Goal: Information Seeking & Learning: Learn about a topic

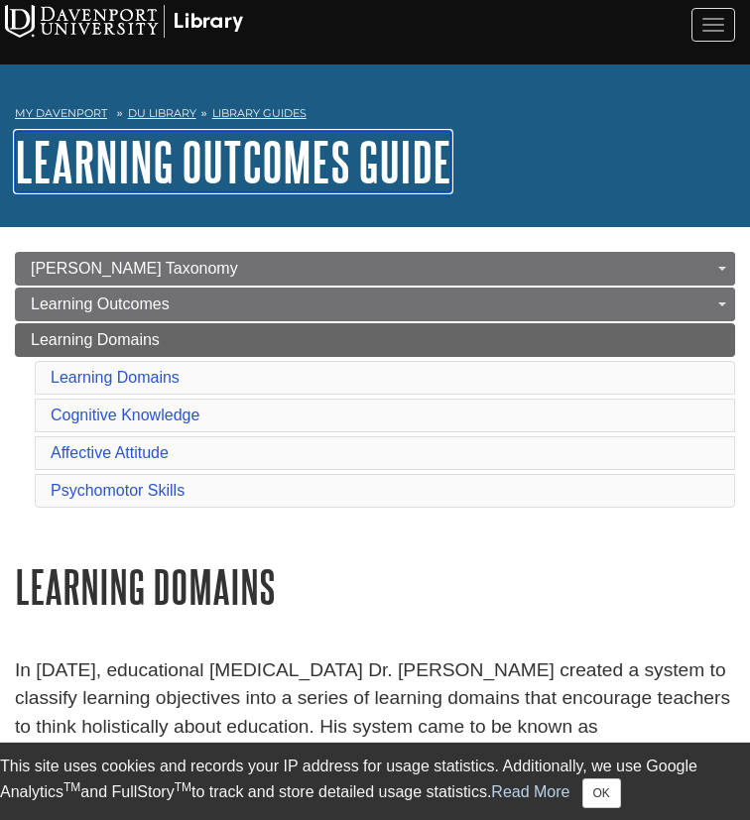
click at [106, 157] on link "Learning Outcomes Guide" at bounding box center [233, 161] width 436 height 61
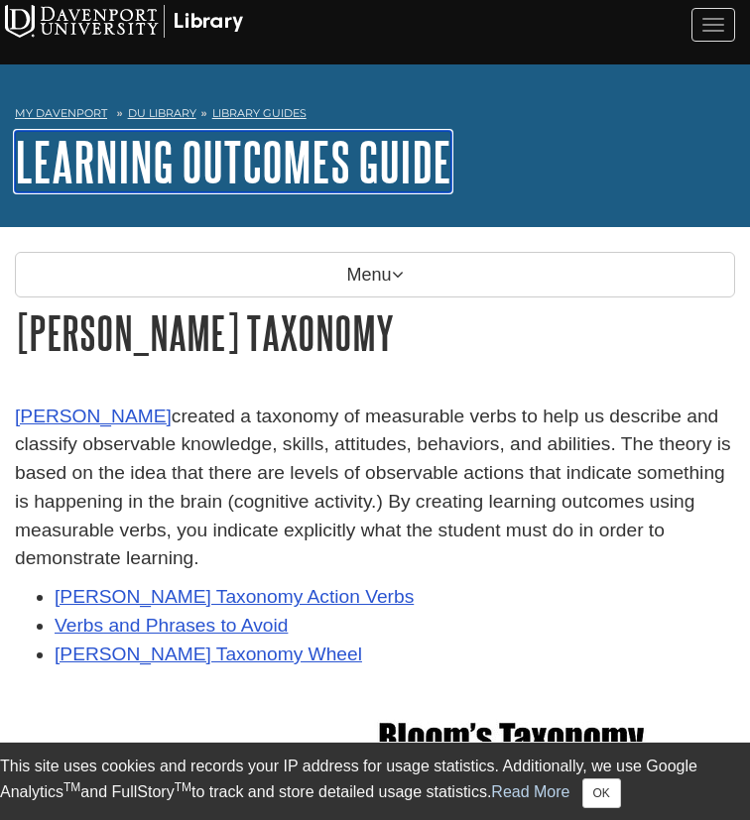
click at [119, 152] on link "Learning Outcomes Guide" at bounding box center [233, 161] width 436 height 61
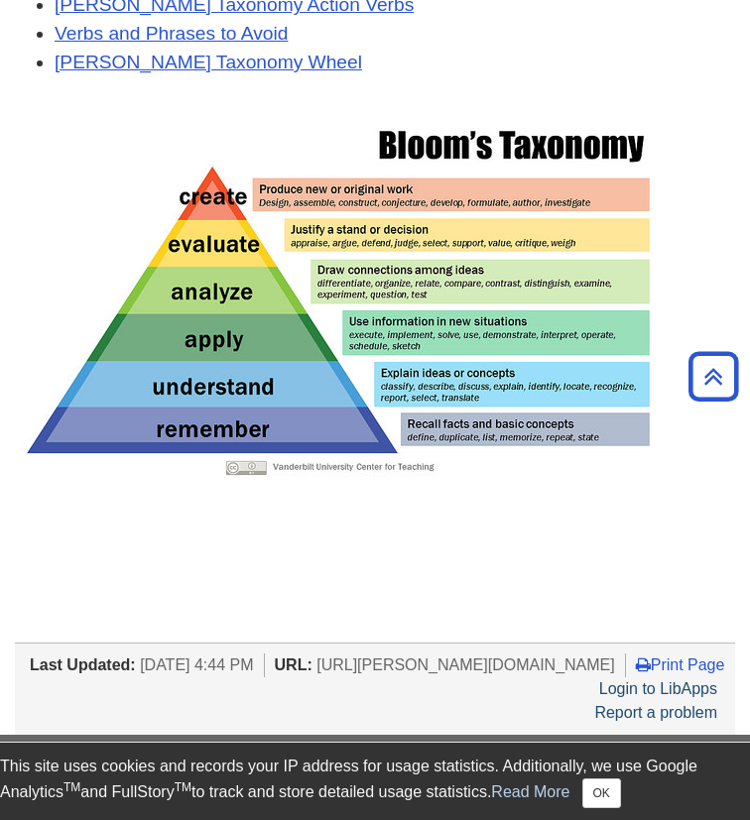
scroll to position [197, 0]
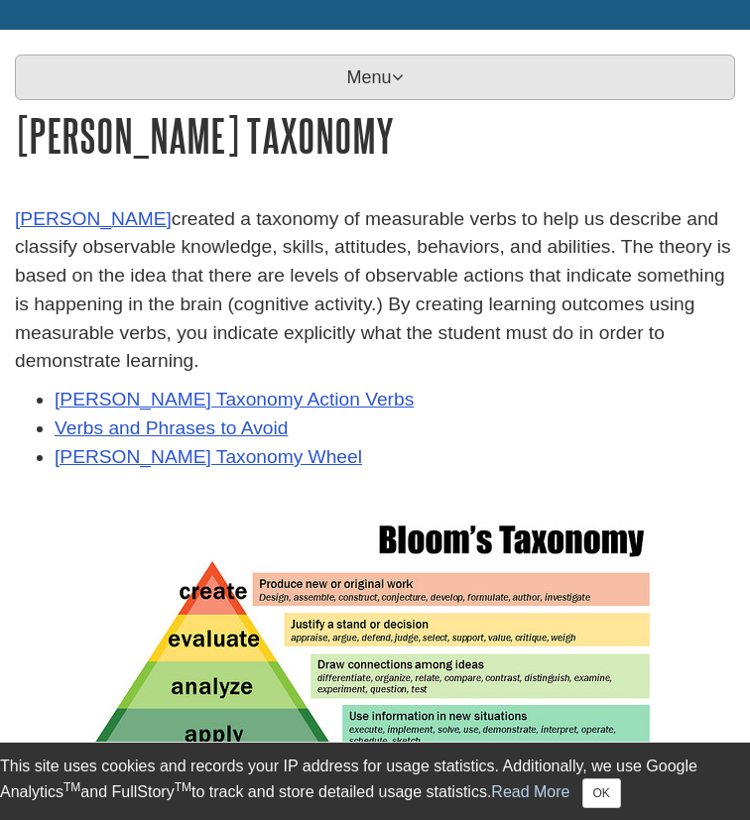
click at [348, 84] on p "Menu" at bounding box center [375, 78] width 720 height 46
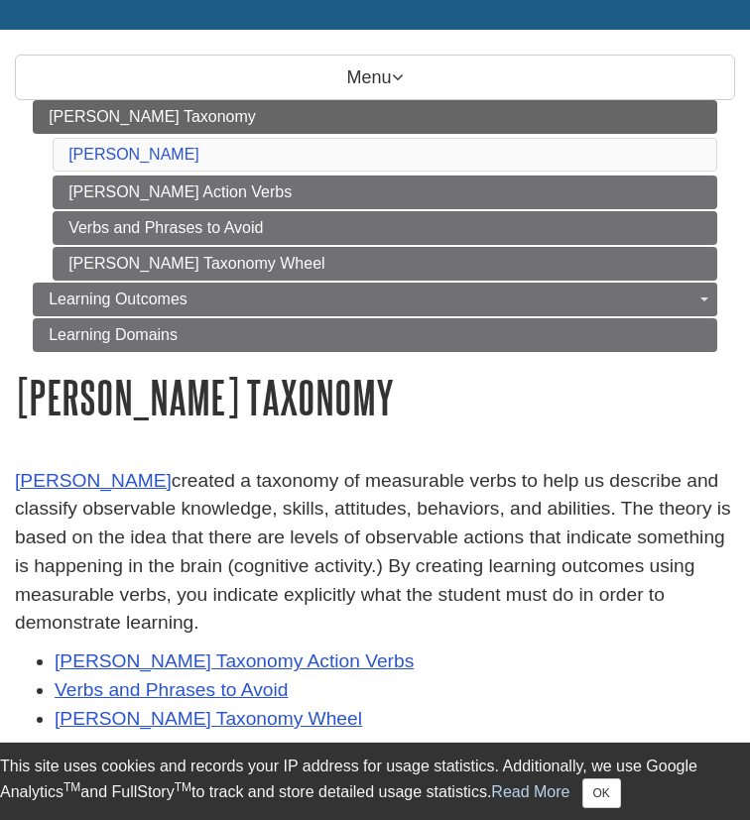
scroll to position [210, 0]
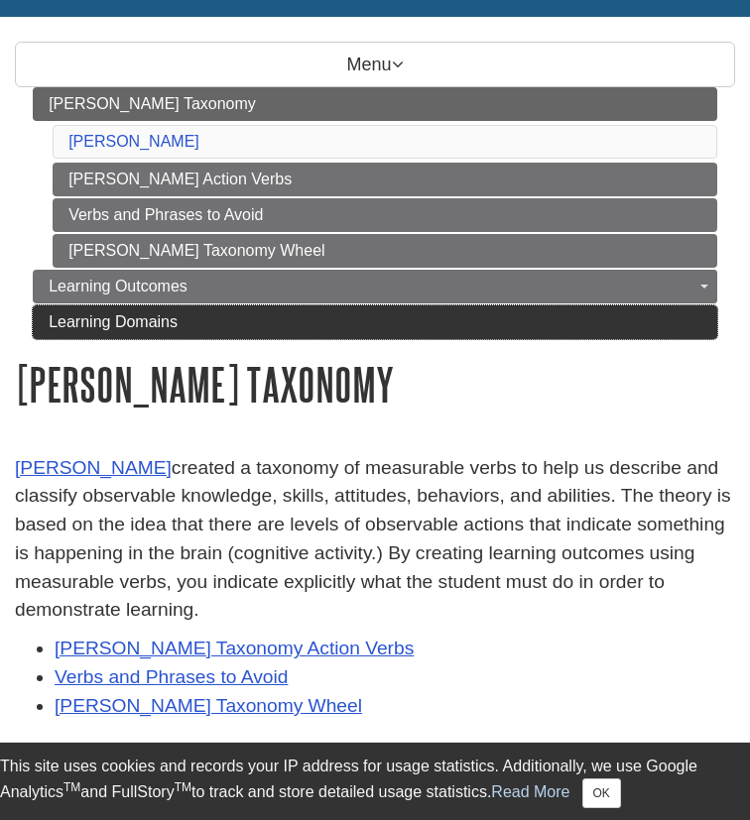
click at [299, 323] on link "Learning Domains" at bounding box center [375, 322] width 684 height 34
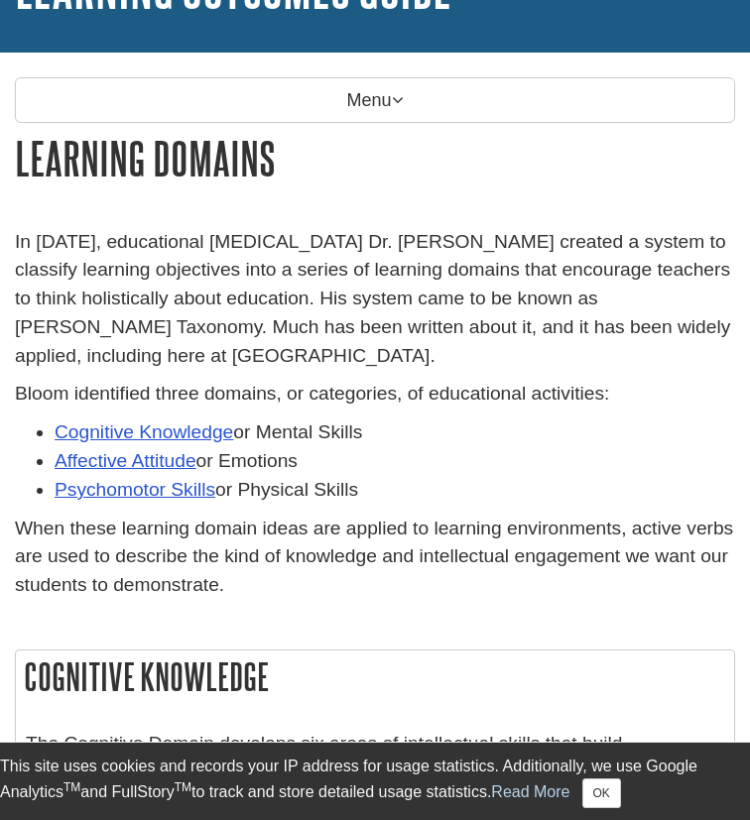
scroll to position [74, 0]
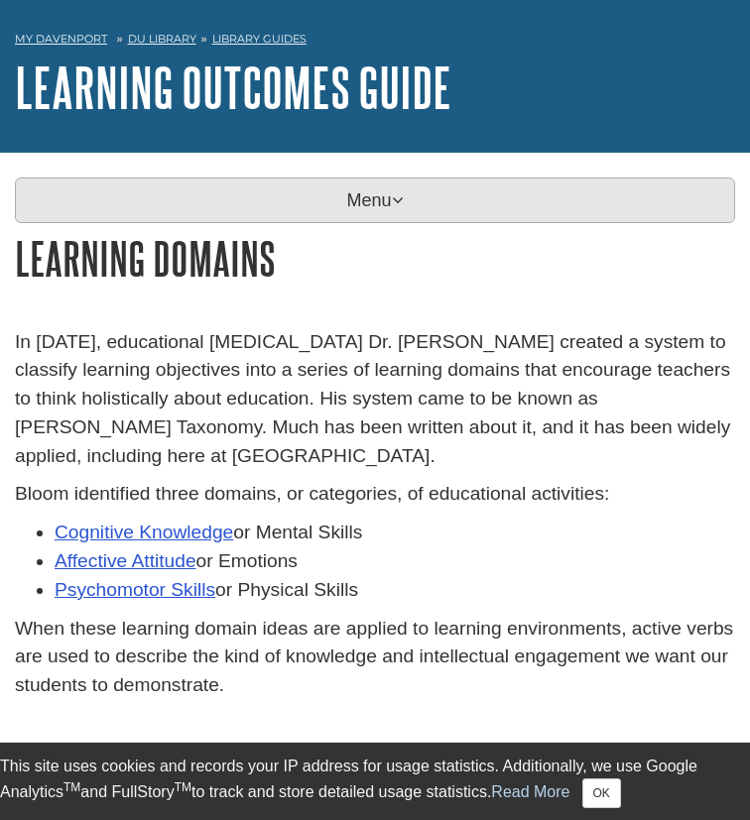
click at [420, 196] on p "Menu" at bounding box center [375, 200] width 720 height 46
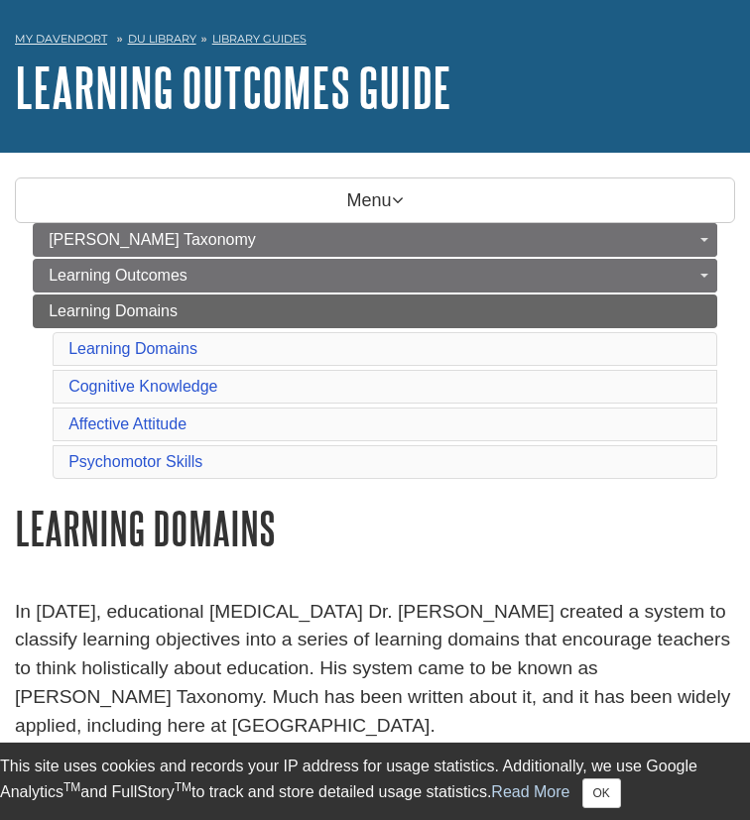
click at [379, 522] on h1 "Learning Domains" at bounding box center [375, 528] width 720 height 51
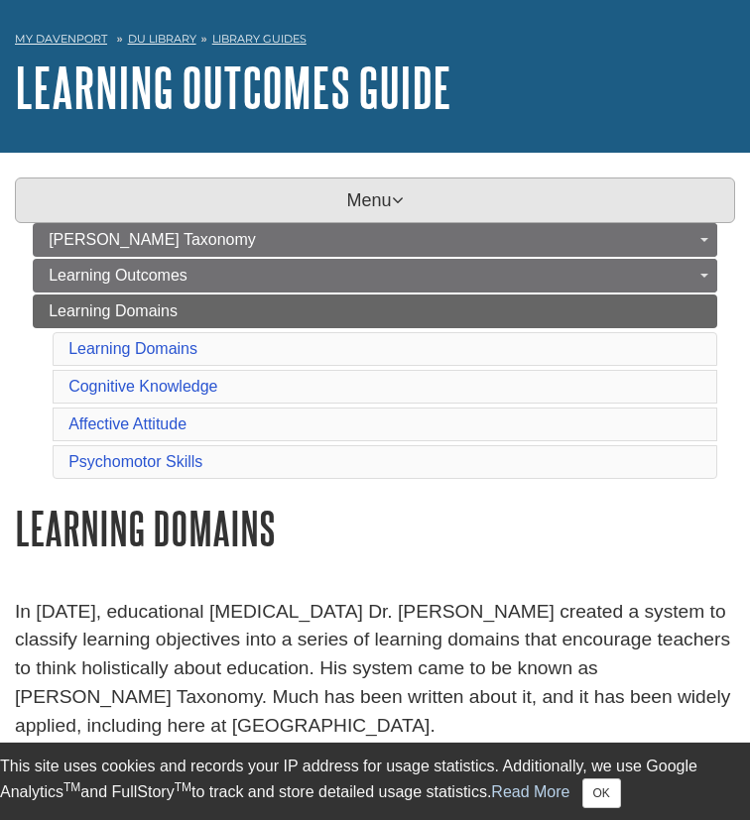
click at [370, 193] on p "Menu" at bounding box center [375, 200] width 720 height 46
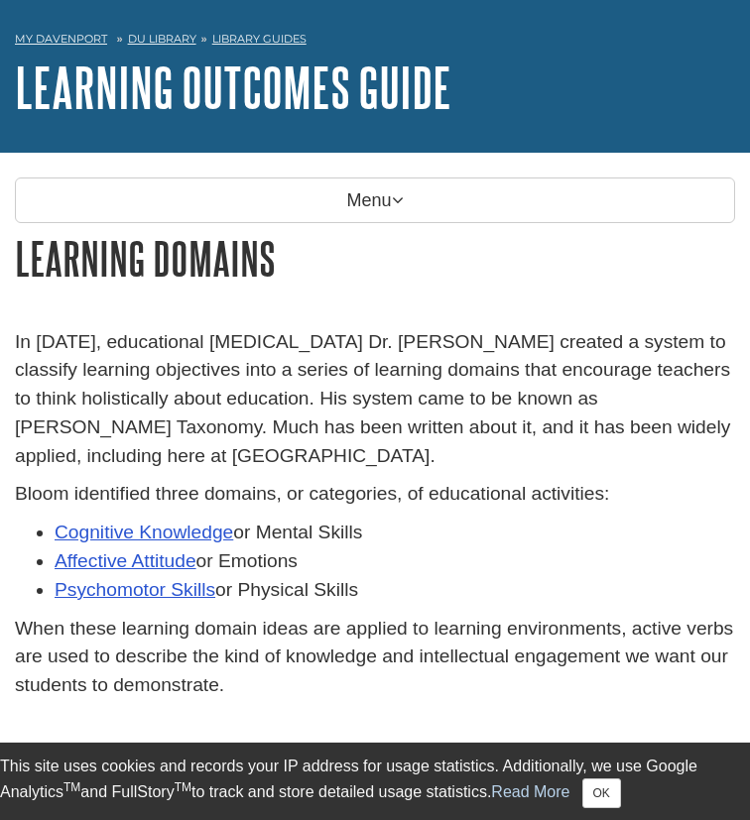
click at [57, 259] on h1 "Learning Domains" at bounding box center [375, 258] width 720 height 51
click at [59, 260] on h1 "Learning Domains" at bounding box center [375, 258] width 720 height 51
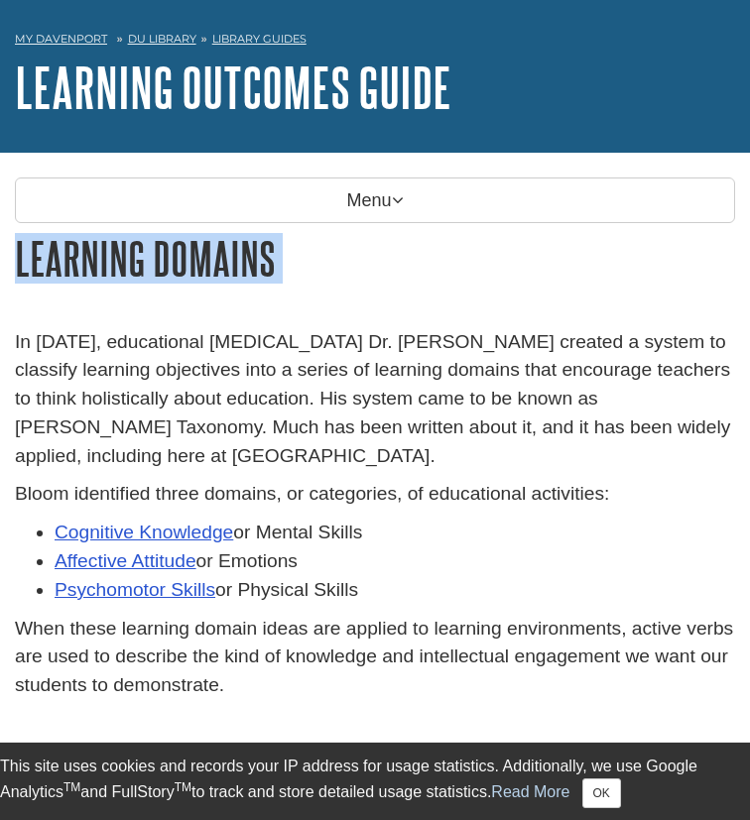
click at [59, 260] on h1 "Learning Domains" at bounding box center [375, 258] width 720 height 51
copy div "Learning Domains"
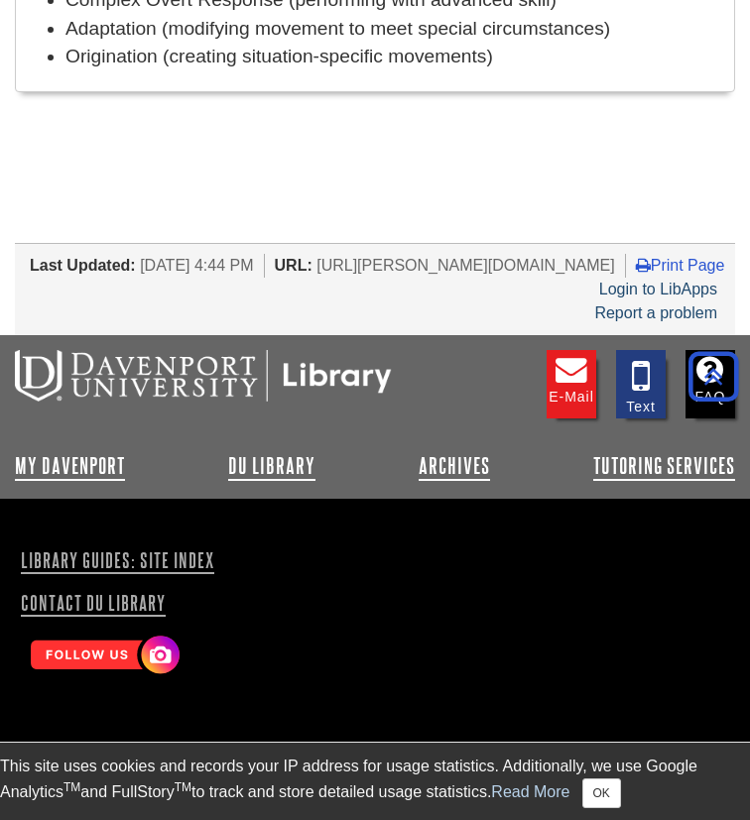
scroll to position [2227, 0]
